Goal: Task Accomplishment & Management: Manage account settings

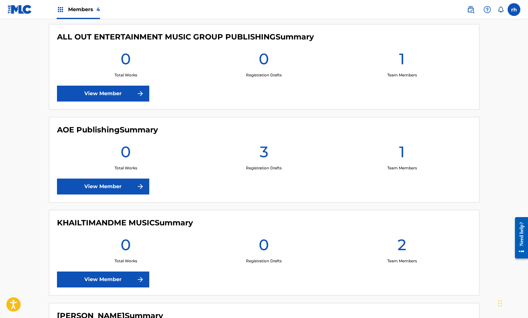
scroll to position [179, 0]
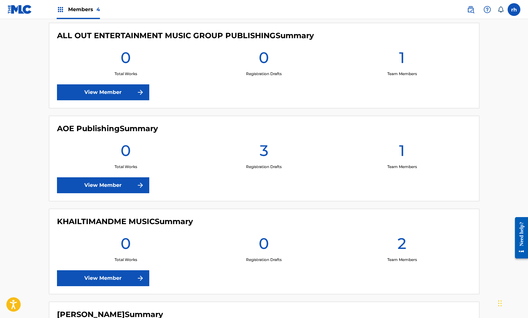
click at [266, 148] on h1 "3" at bounding box center [264, 152] width 9 height 23
click at [103, 187] on link "View Member" at bounding box center [103, 185] width 92 height 16
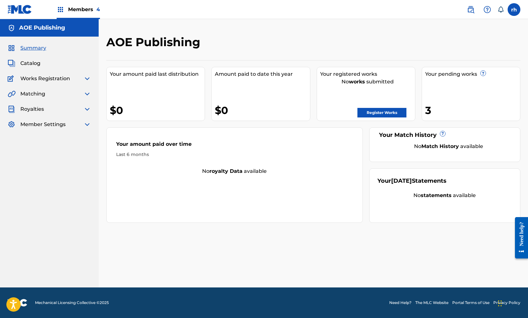
click at [379, 114] on link "Register Works" at bounding box center [381, 113] width 49 height 10
click at [32, 64] on span "Catalog" at bounding box center [30, 63] width 20 height 8
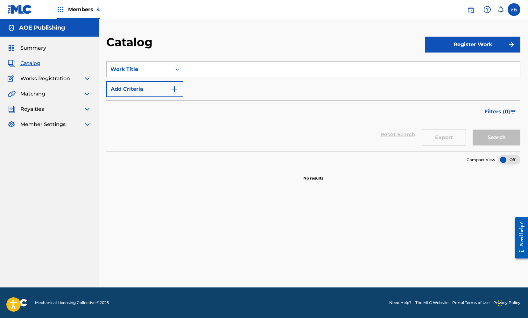
click at [38, 50] on span "Summary" at bounding box center [33, 48] width 26 height 8
